Goal: Transaction & Acquisition: Obtain resource

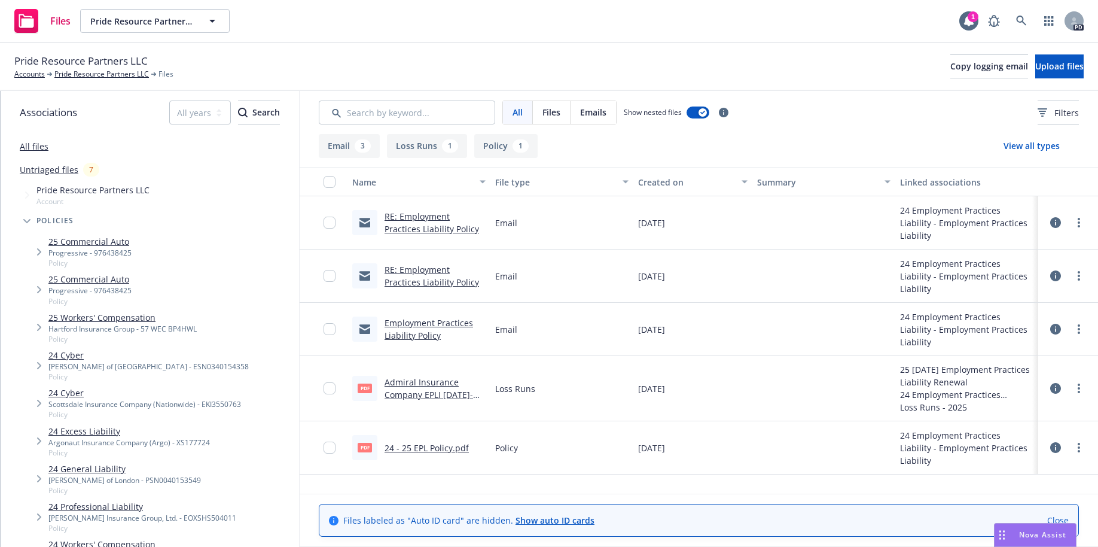
scroll to position [369, 0]
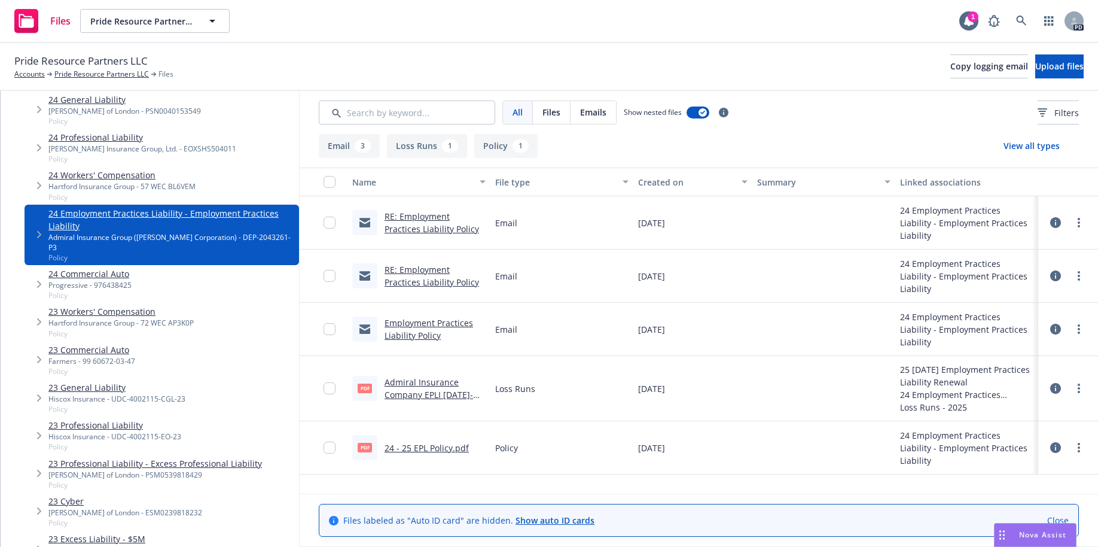
drag, startPoint x: 622, startPoint y: 68, endPoint x: 613, endPoint y: 68, distance: 9.0
click at [622, 68] on div "Pride Resource Partners LLC Accounts Pride Resource Partners LLC Files Copy log…" at bounding box center [548, 66] width 1069 height 26
click at [81, 75] on link "Pride Resource Partners LLC" at bounding box center [101, 74] width 94 height 11
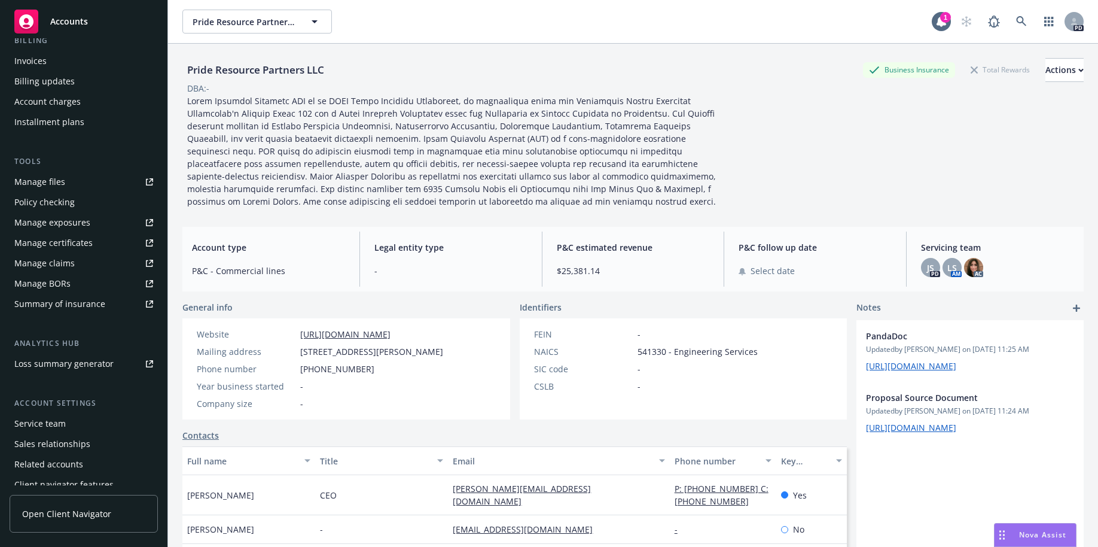
scroll to position [253, 0]
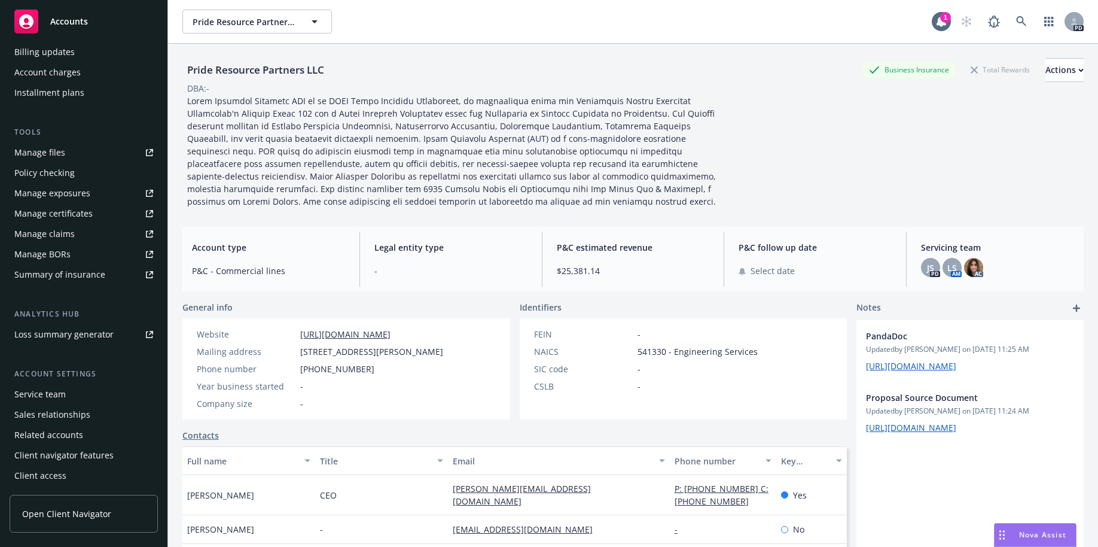
click at [45, 478] on div "Client access" at bounding box center [40, 475] width 52 height 19
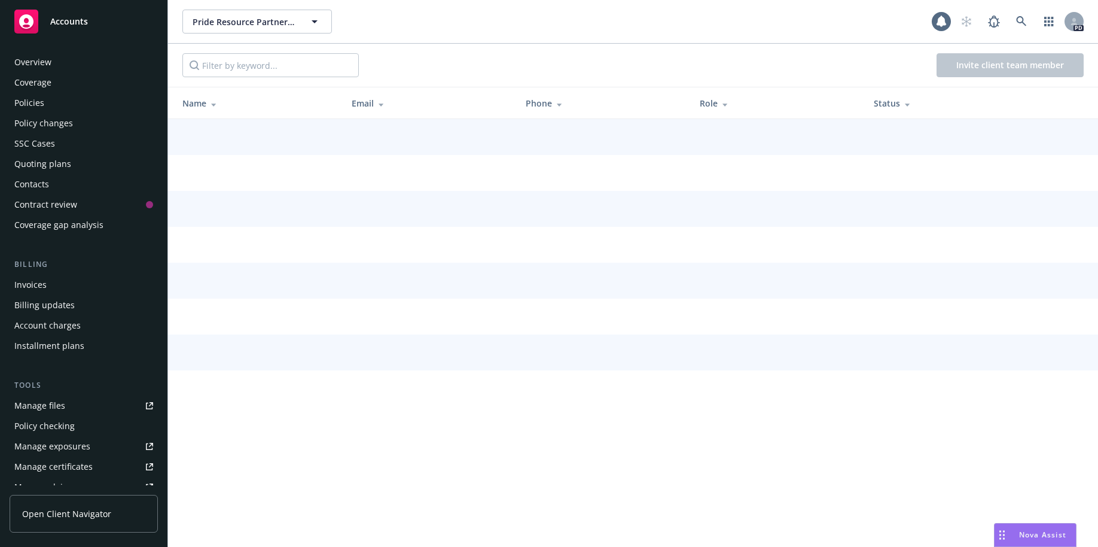
scroll to position [253, 0]
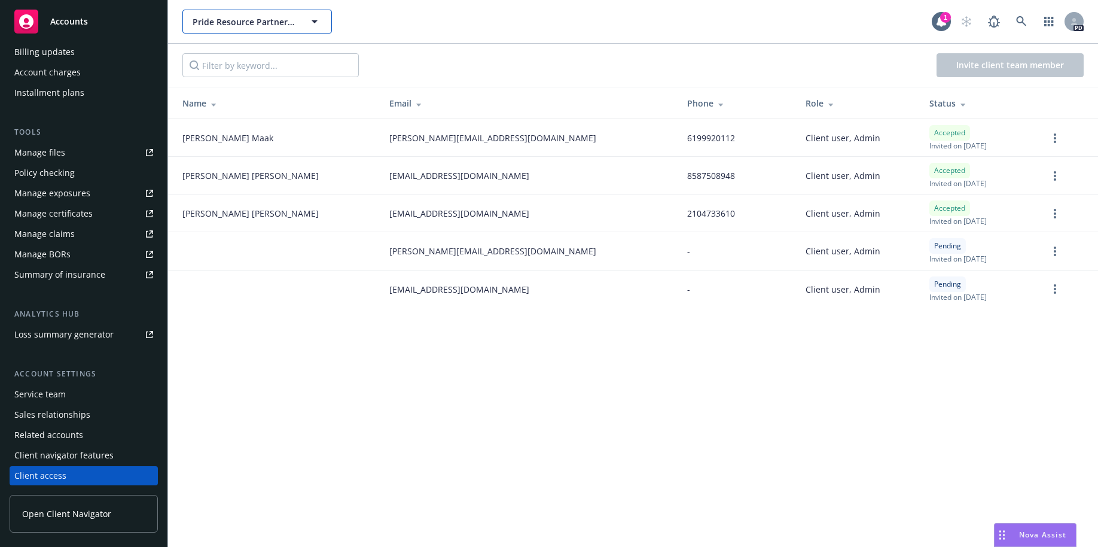
click at [265, 17] on span "Pride Resource Partners LLC" at bounding box center [244, 22] width 103 height 13
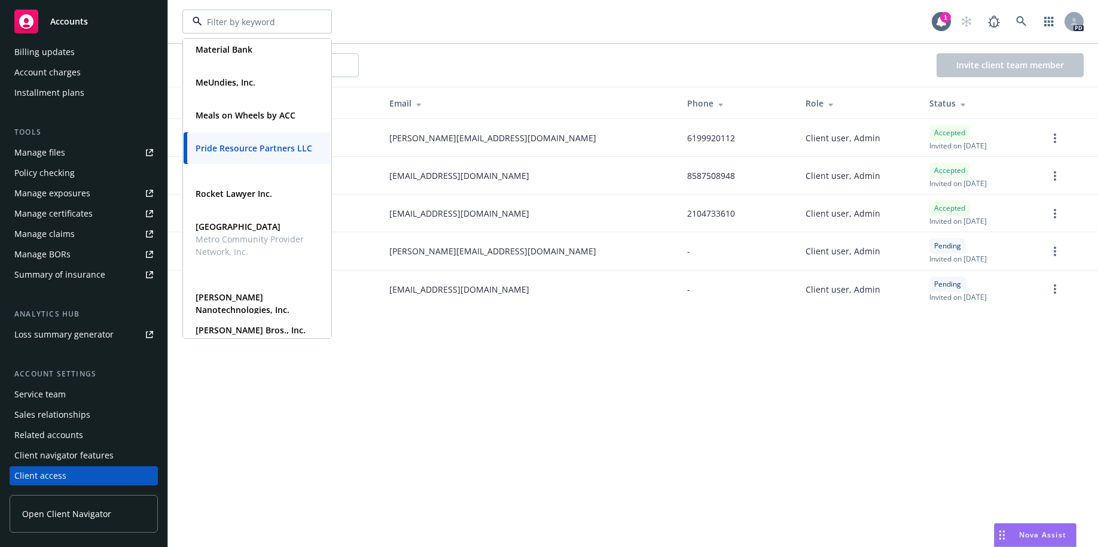
scroll to position [583, 0]
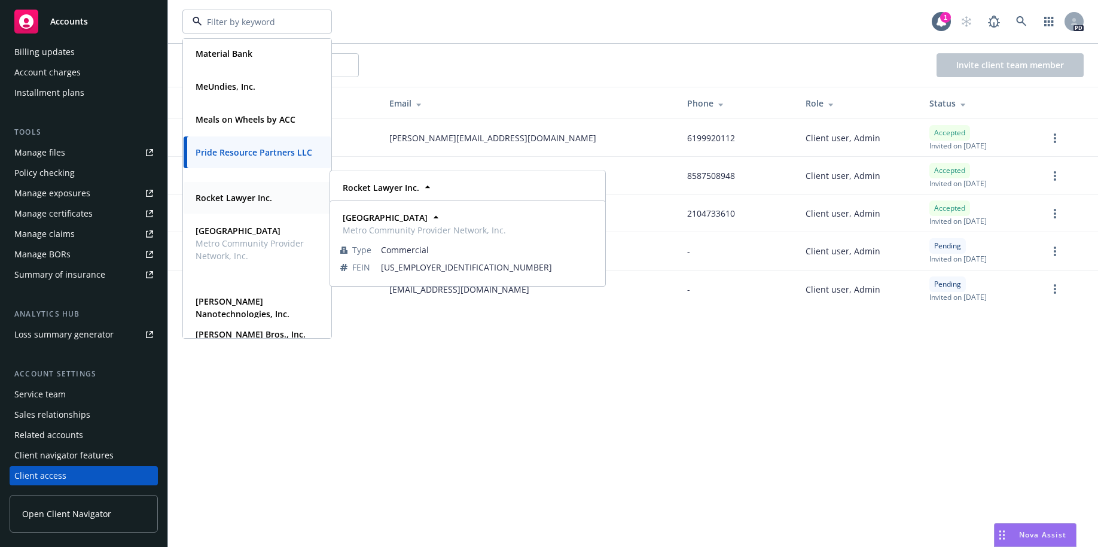
click at [214, 193] on strong "Rocket Lawyer Inc." at bounding box center [234, 197] width 77 height 11
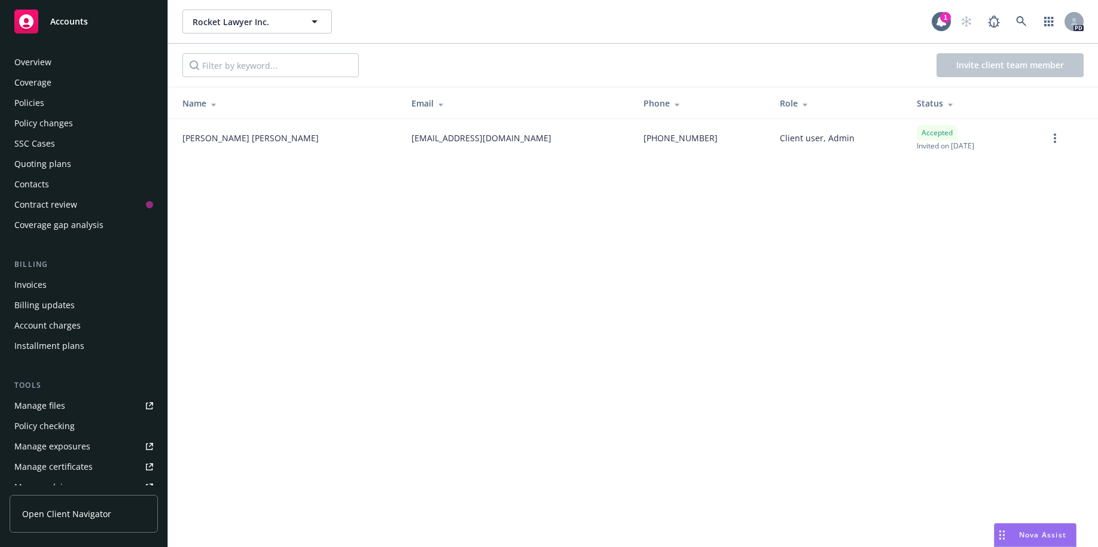
click at [32, 63] on div "Overview" at bounding box center [32, 62] width 37 height 19
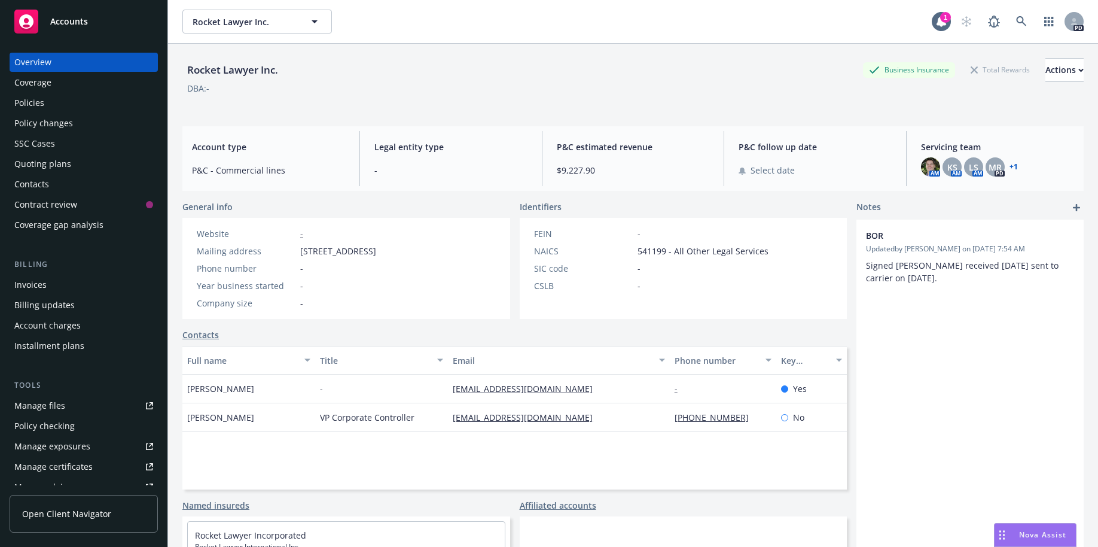
click at [35, 103] on div "Policies" at bounding box center [29, 102] width 30 height 19
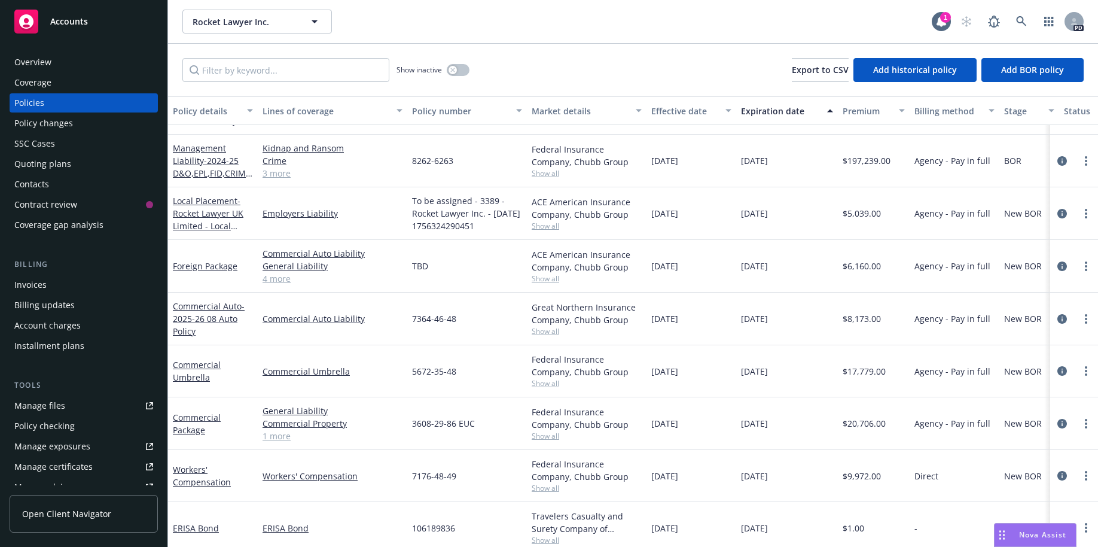
scroll to position [155, 0]
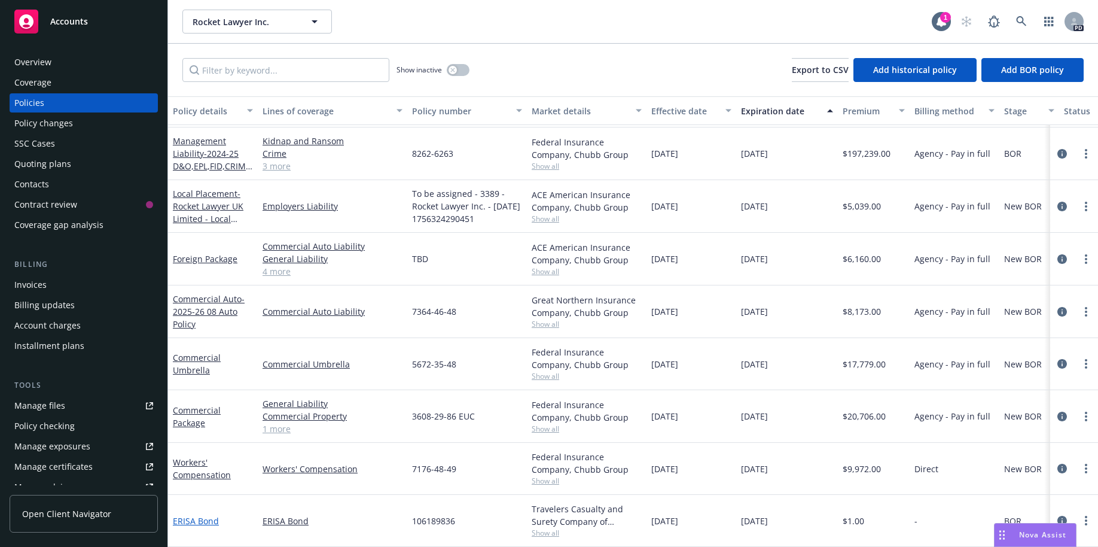
click at [202, 515] on link "ERISA Bond" at bounding box center [196, 520] width 46 height 11
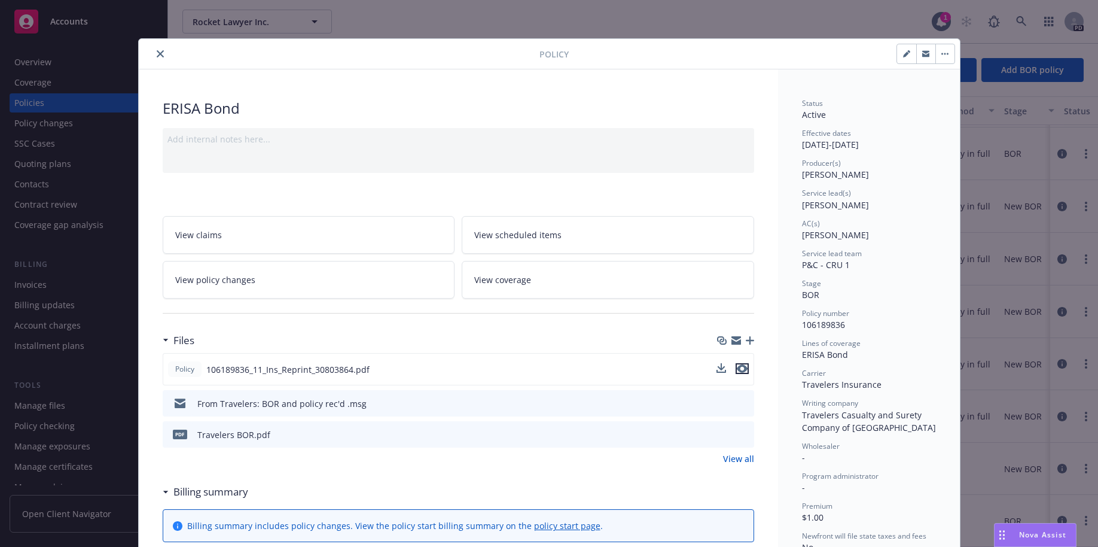
click at [737, 366] on icon "preview file" at bounding box center [742, 368] width 11 height 8
drag, startPoint x: 157, startPoint y: 55, endPoint x: 254, endPoint y: 65, distance: 97.3
click at [253, 65] on div "Policy" at bounding box center [549, 54] width 821 height 30
click at [399, 374] on div "Policy 106189836_11_Ins_Reprint_30803864.pdf" at bounding box center [458, 369] width 591 height 32
click at [158, 51] on icon "close" at bounding box center [160, 53] width 7 height 7
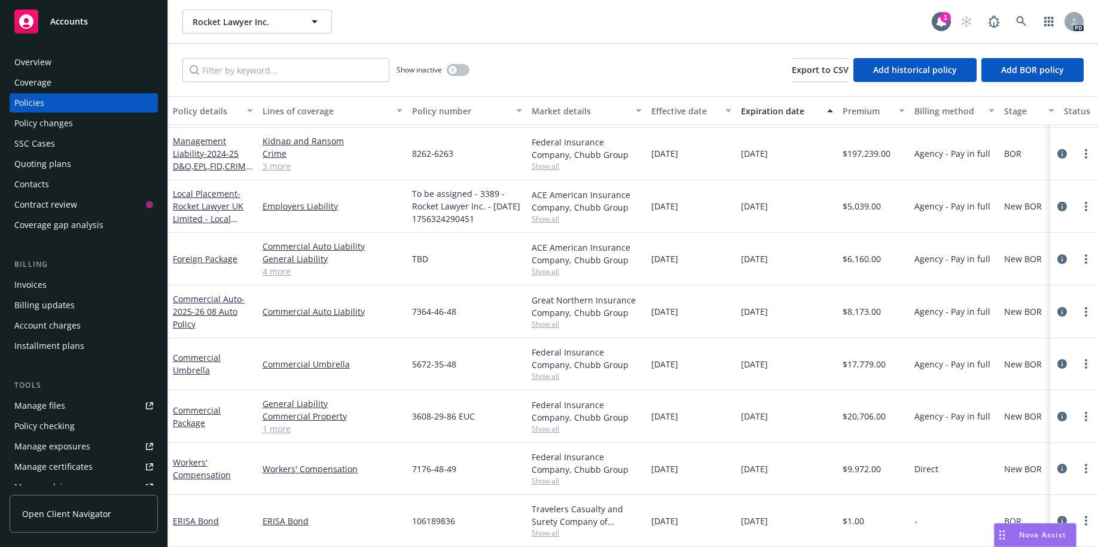
click at [38, 62] on div "Overview" at bounding box center [32, 62] width 37 height 19
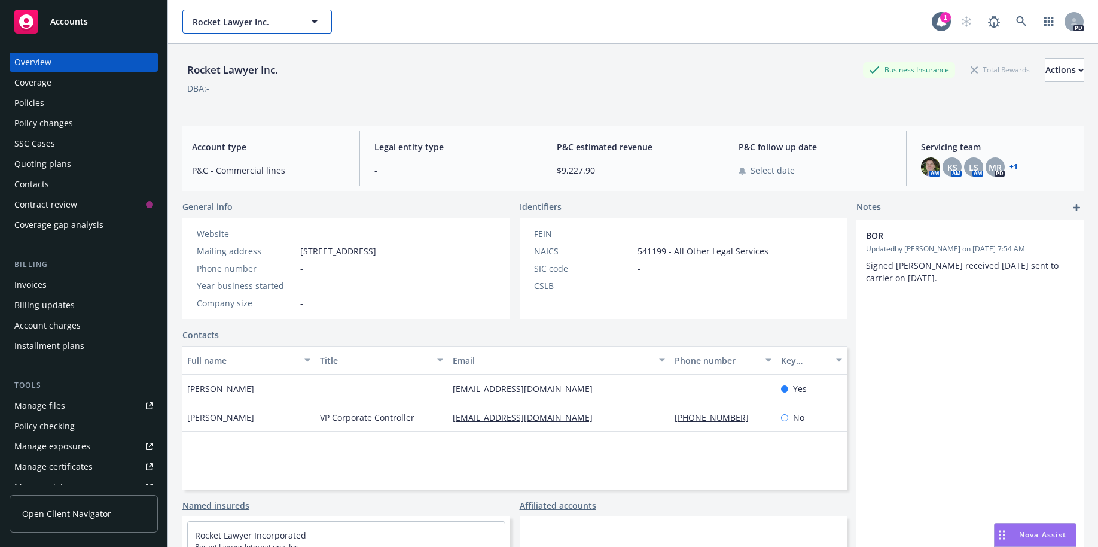
click at [285, 17] on span "Rocket Lawyer Inc." at bounding box center [244, 22] width 103 height 13
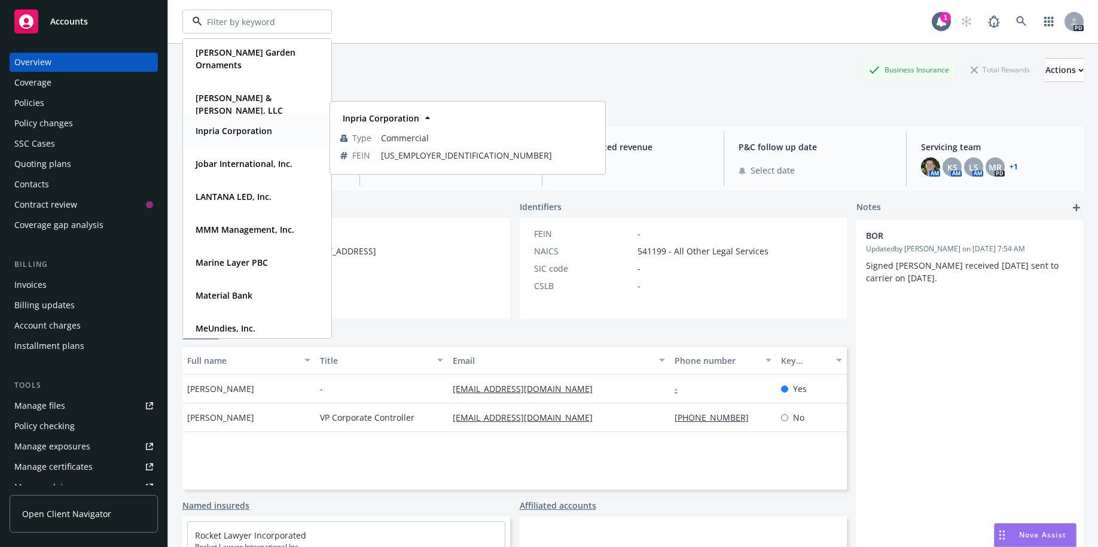
scroll to position [328, 0]
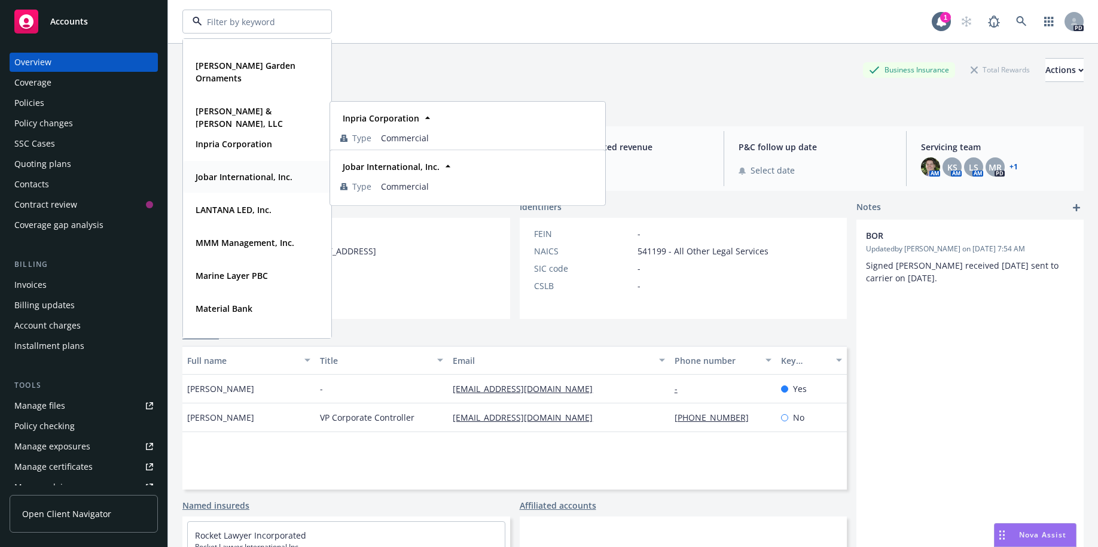
click at [213, 178] on strong "Jobar International, Inc." at bounding box center [244, 176] width 97 height 11
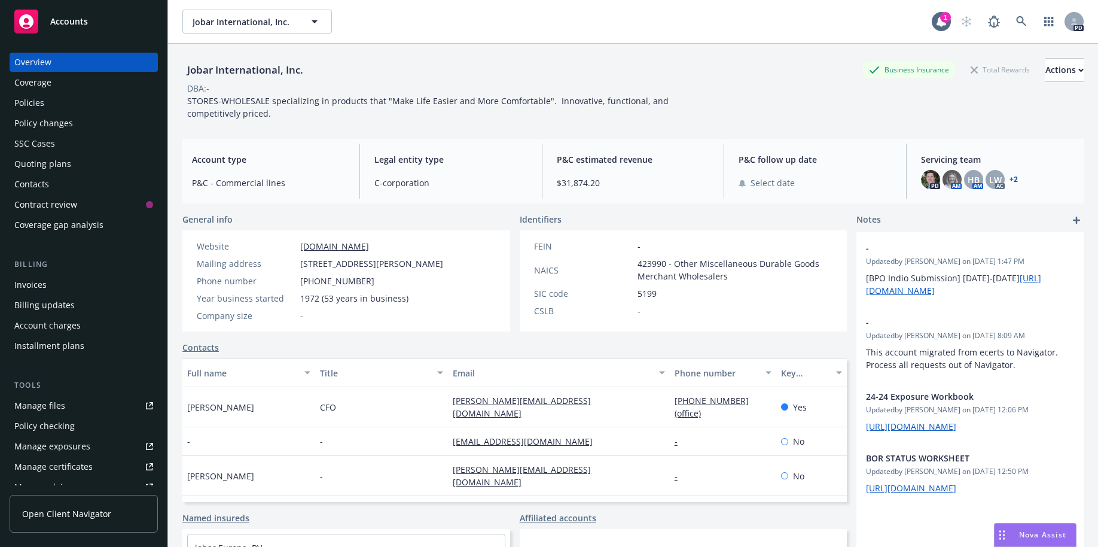
click at [26, 105] on div "Policies" at bounding box center [29, 102] width 30 height 19
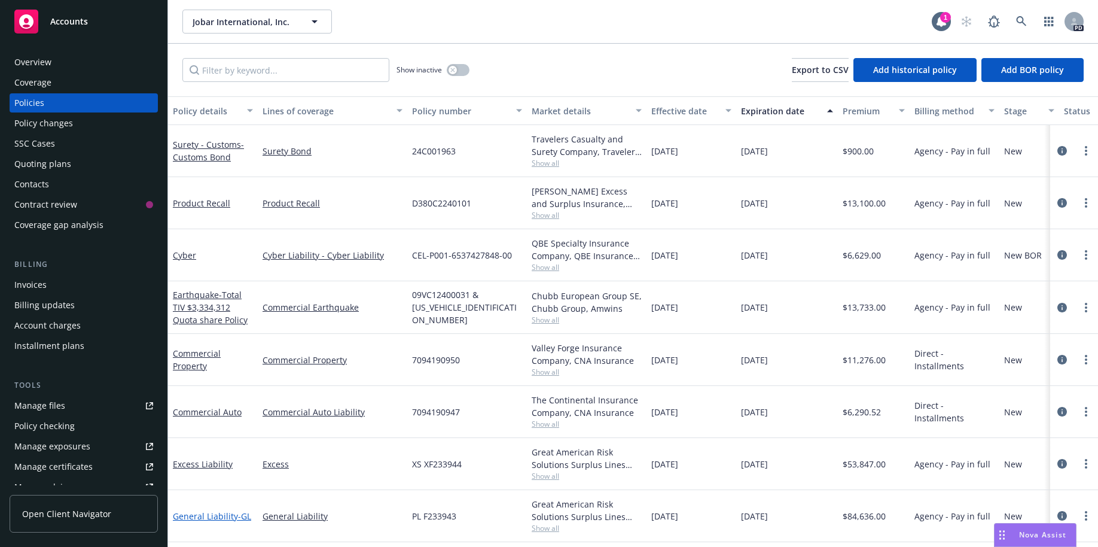
click at [216, 511] on link "General Liability - GL" at bounding box center [212, 515] width 78 height 11
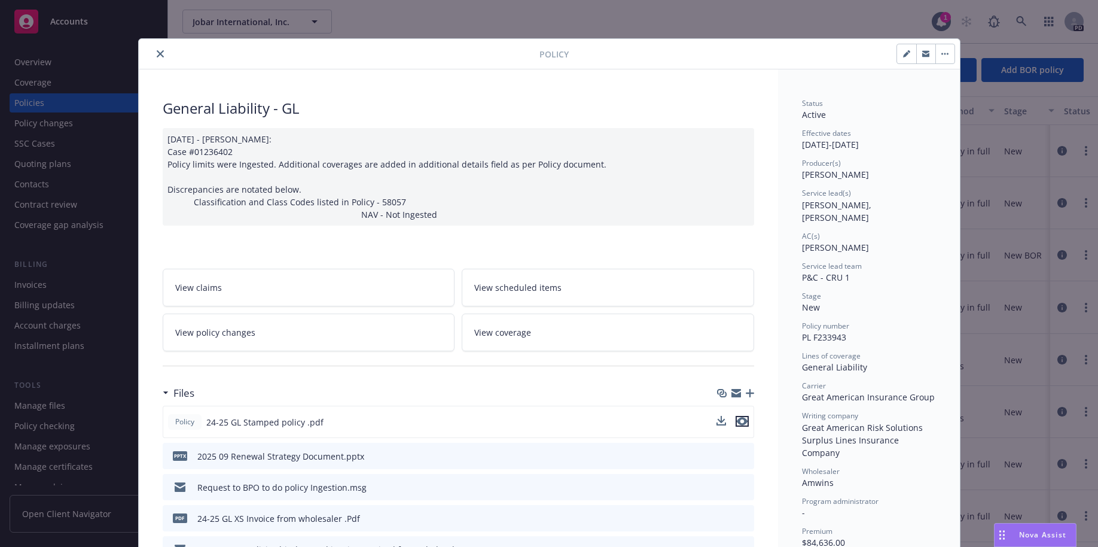
click at [741, 421] on icon "preview file" at bounding box center [742, 421] width 11 height 8
click at [158, 54] on icon "close" at bounding box center [160, 53] width 7 height 7
